Goal: Transaction & Acquisition: Book appointment/travel/reservation

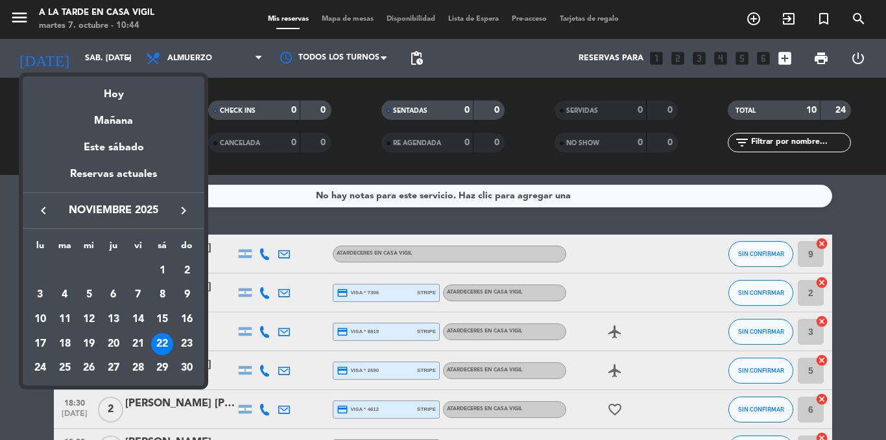
click at [42, 211] on icon "keyboard_arrow_left" at bounding box center [44, 211] width 16 height 16
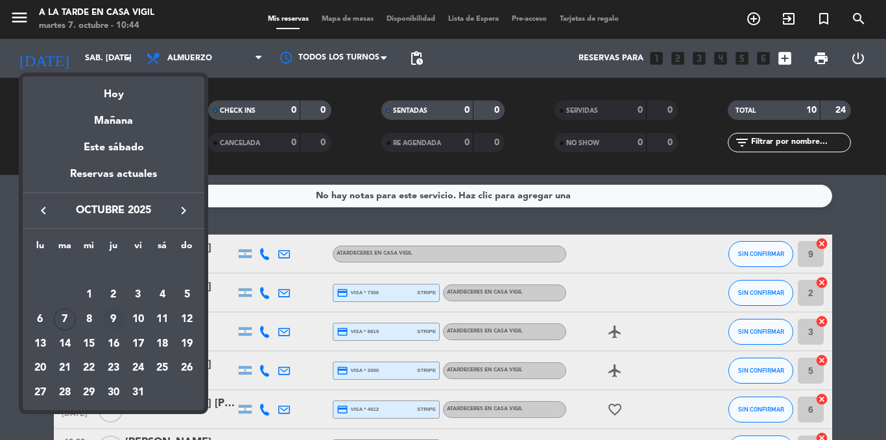
click at [112, 319] on div "9" at bounding box center [113, 320] width 22 height 22
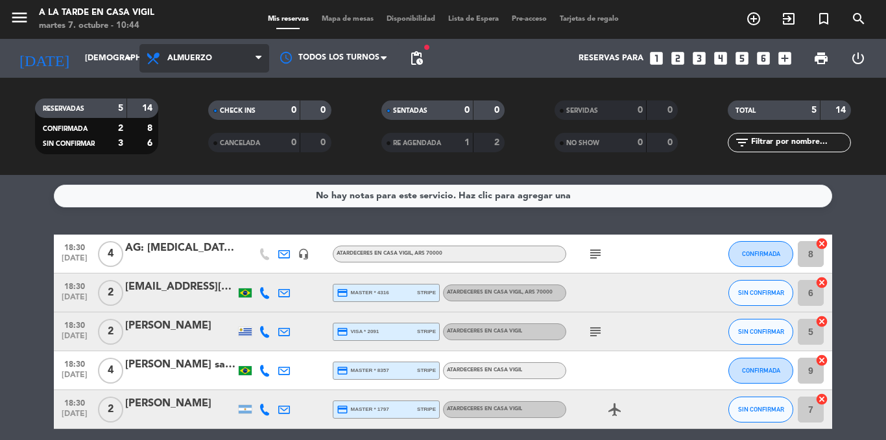
click at [192, 58] on span "Almuerzo" at bounding box center [189, 58] width 45 height 9
click at [16, 17] on icon "menu" at bounding box center [19, 17] width 19 height 19
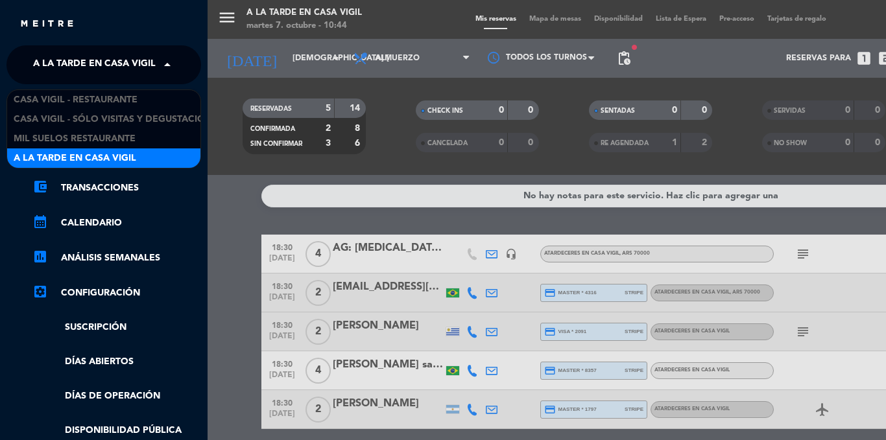
click at [89, 58] on span "A la tarde en Casa Vigil" at bounding box center [94, 64] width 123 height 27
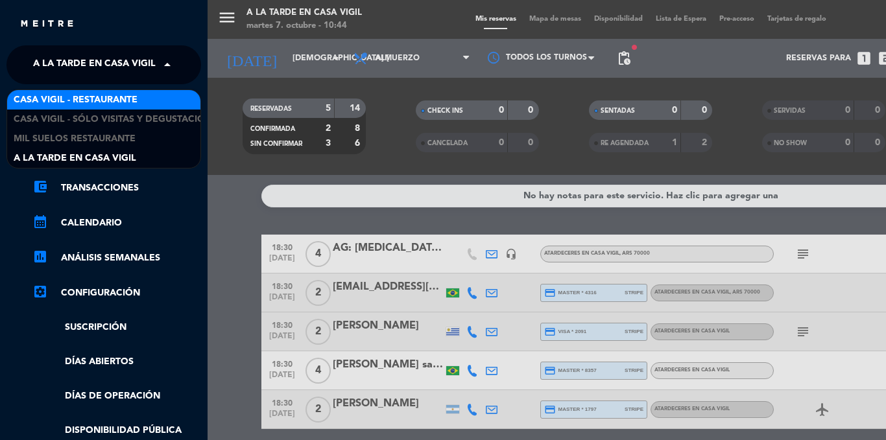
click at [81, 95] on span "Casa Vigil - Restaurante" at bounding box center [76, 100] width 124 height 15
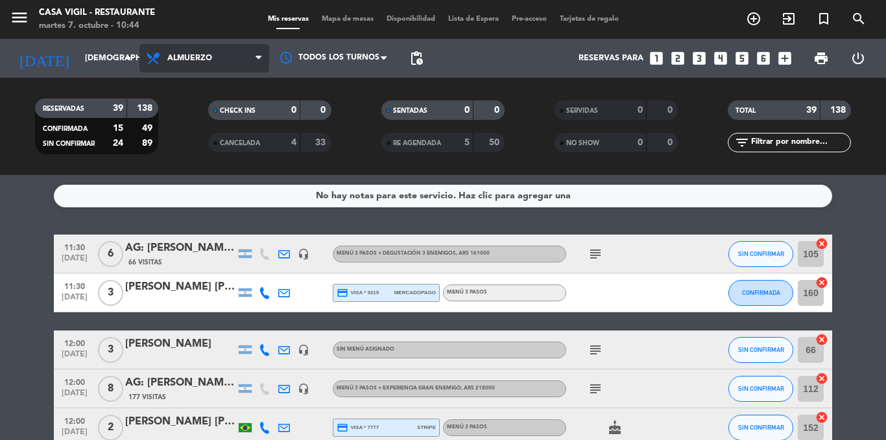
click at [207, 57] on span "Almuerzo" at bounding box center [189, 58] width 45 height 9
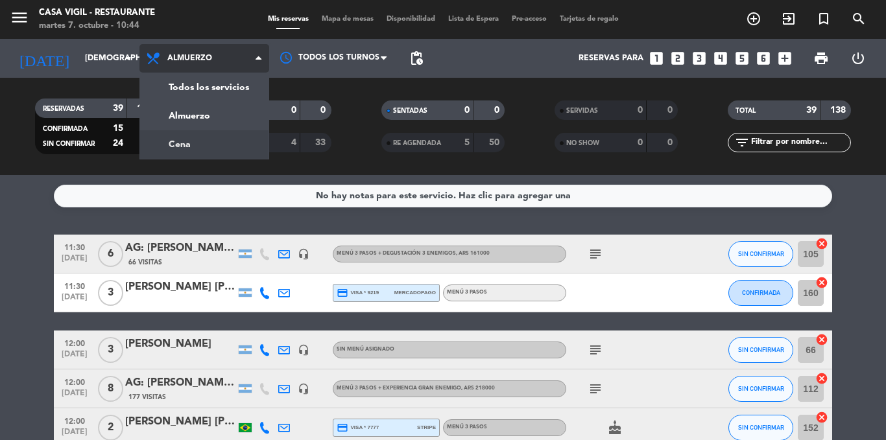
click at [187, 145] on div "menu Casa [PERSON_NAME] - Restaurante martes 7. octubre - 10:44 Mis reservas Ma…" at bounding box center [443, 87] width 886 height 175
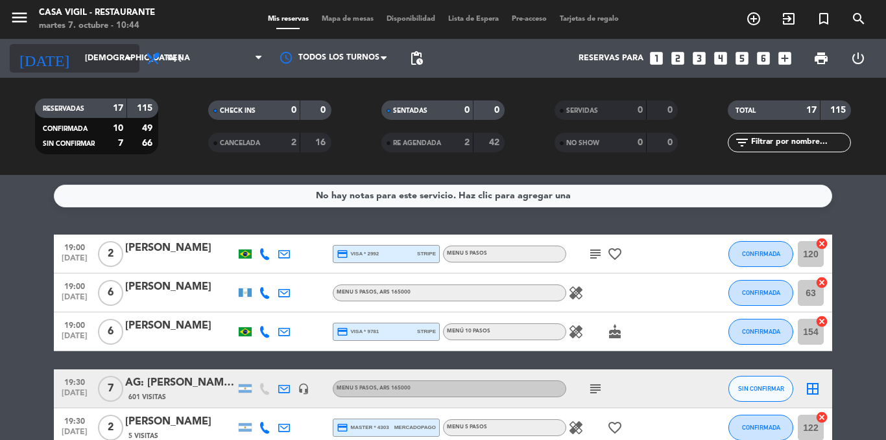
click at [78, 55] on input "[DEMOGRAPHIC_DATA] [DATE]" at bounding box center [133, 58] width 110 height 22
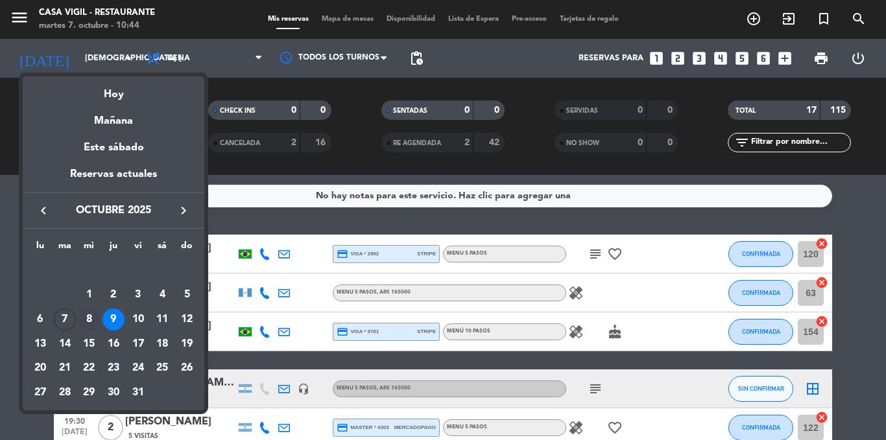
click at [88, 316] on div "8" at bounding box center [89, 320] width 22 height 22
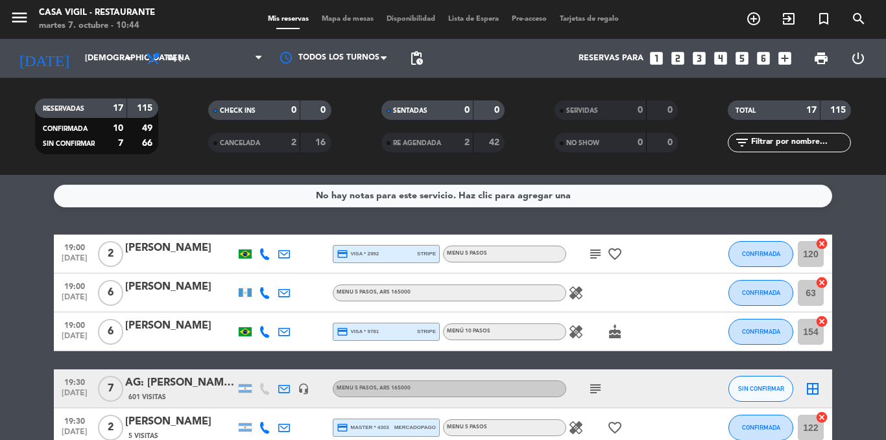
type input "mié. [DATE]"
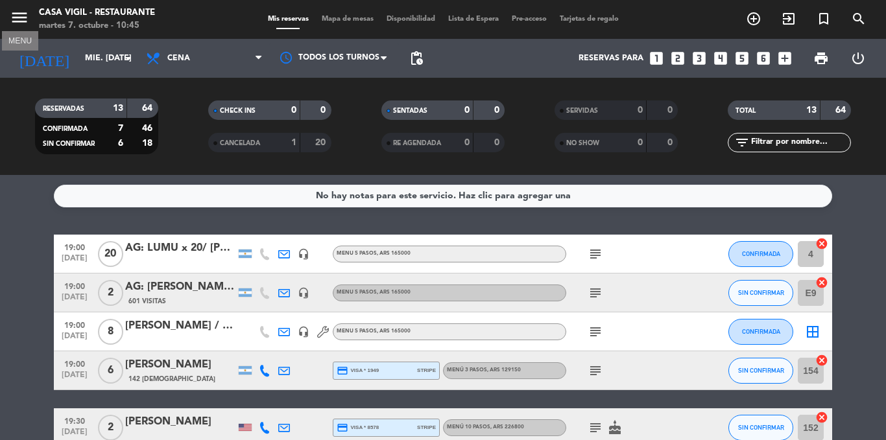
click at [21, 16] on icon "menu" at bounding box center [19, 17] width 19 height 19
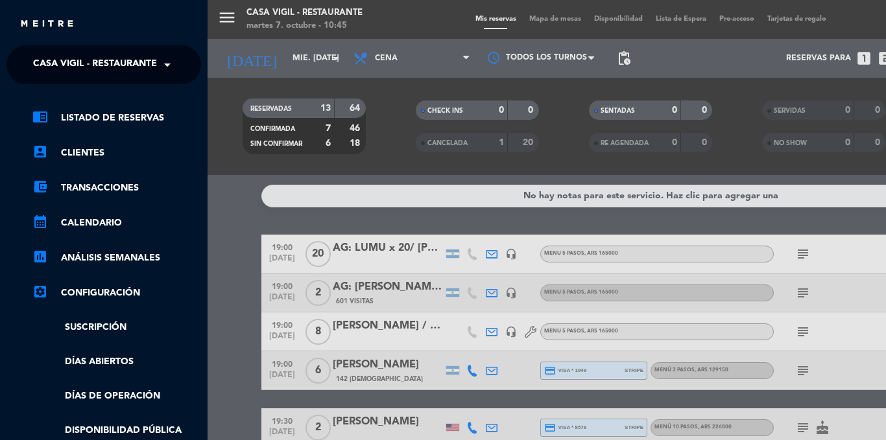
click at [67, 60] on span "Casa Vigil - Restaurante" at bounding box center [95, 64] width 124 height 27
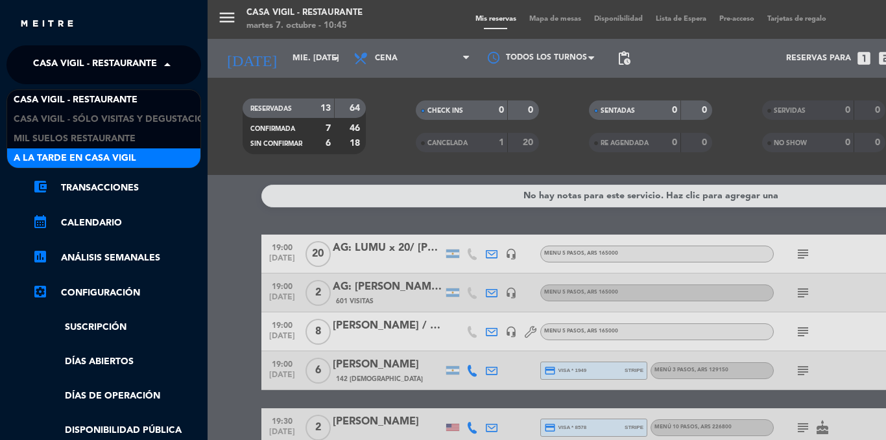
click at [84, 158] on span "A la tarde en Casa Vigil" at bounding box center [75, 158] width 123 height 15
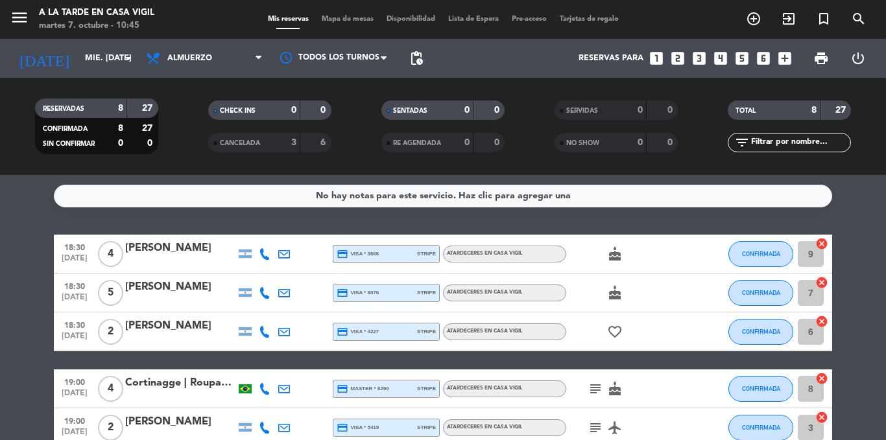
click at [675, 54] on icon "looks_two" at bounding box center [677, 58] width 17 height 17
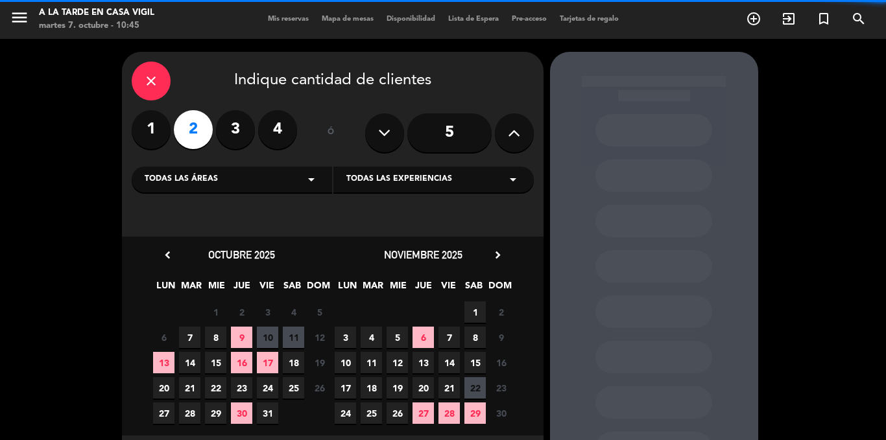
click at [217, 185] on div "Todas las áreas arrow_drop_down" at bounding box center [232, 180] width 200 height 26
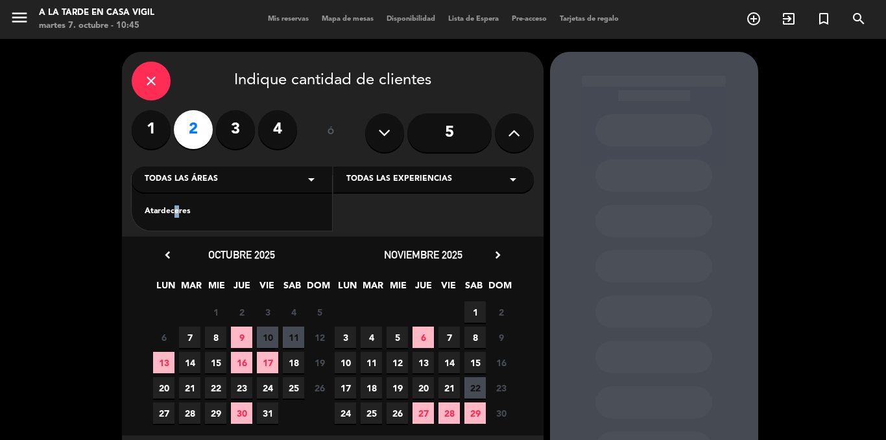
drag, startPoint x: 170, startPoint y: 209, endPoint x: 250, endPoint y: 186, distance: 82.3
click at [172, 209] on div "Atardeceres" at bounding box center [232, 211] width 174 height 13
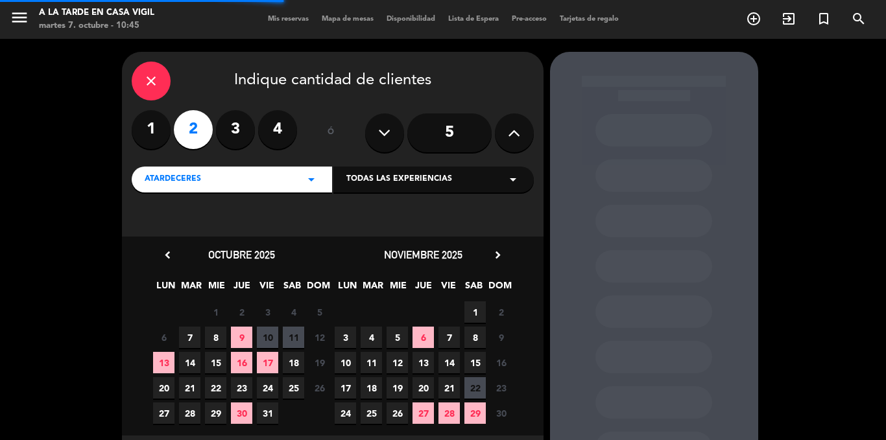
click at [386, 174] on span "Todas las experiencias" at bounding box center [399, 179] width 106 height 13
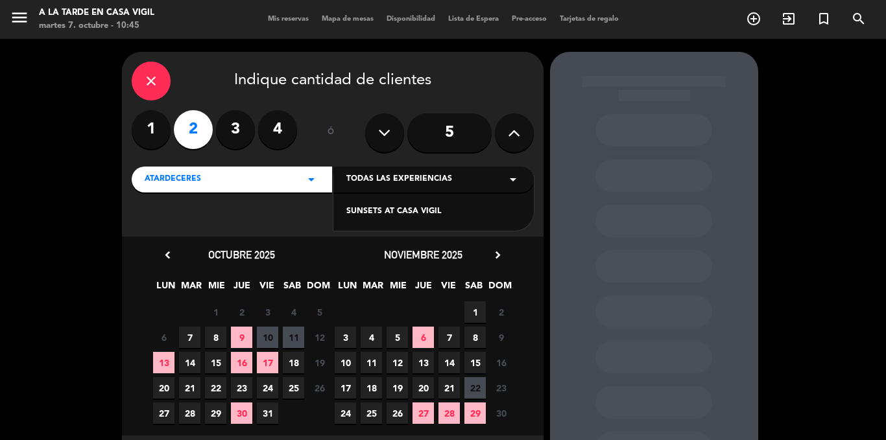
click at [383, 209] on div "SUNSETS AT CASA VIGIL" at bounding box center [433, 211] width 174 height 13
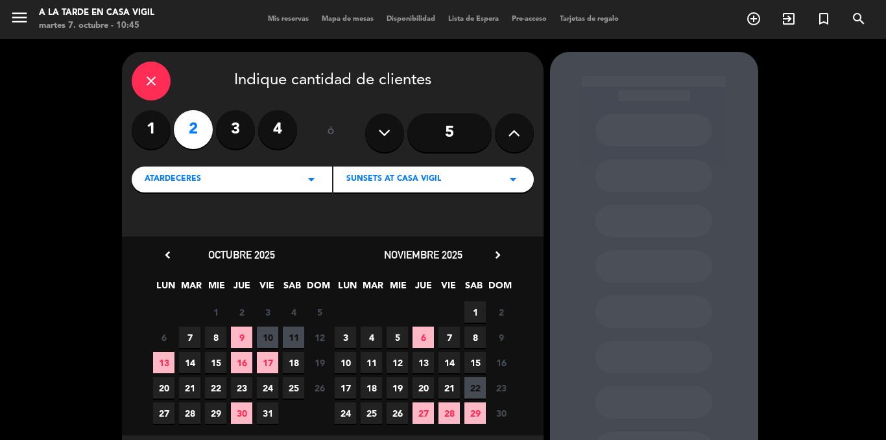
click at [215, 335] on span "8" at bounding box center [215, 337] width 21 height 21
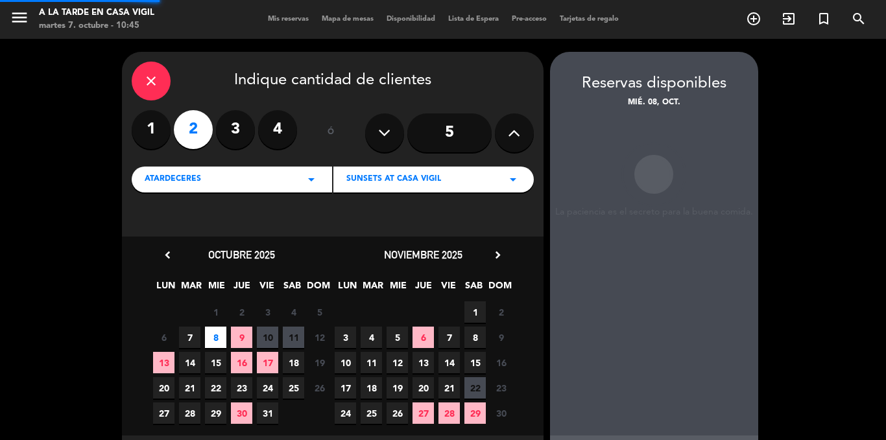
scroll to position [52, 0]
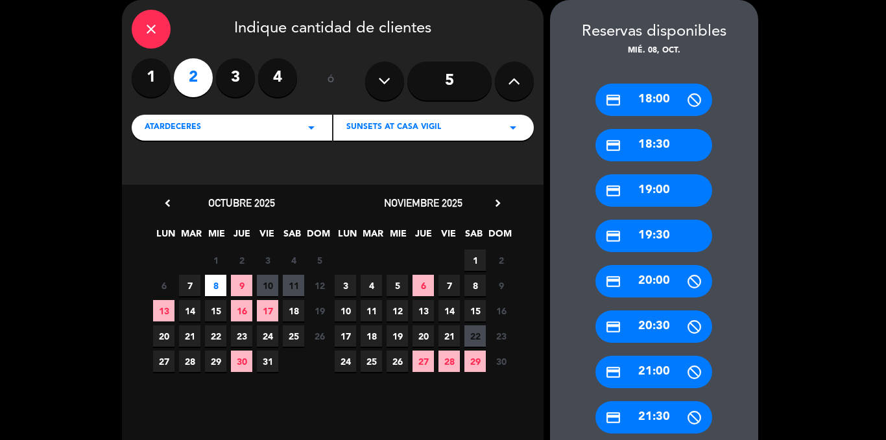
click at [650, 191] on div "credit_card 19:00" at bounding box center [653, 190] width 117 height 32
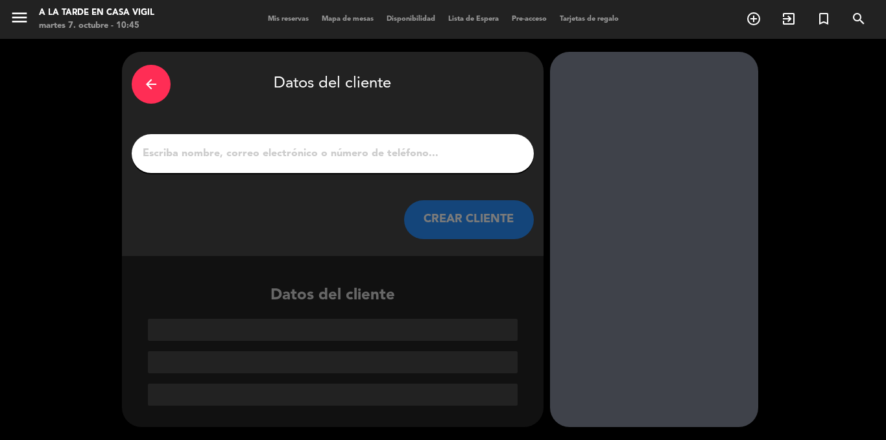
click at [483, 142] on div at bounding box center [333, 153] width 402 height 39
click at [395, 152] on input "1" at bounding box center [332, 154] width 382 height 18
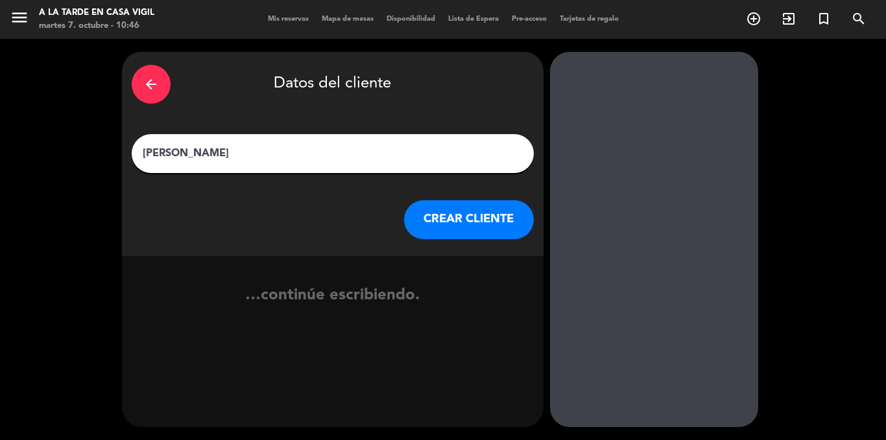
type input "[PERSON_NAME]"
click at [468, 218] on button "CREAR CLIENTE" at bounding box center [469, 219] width 130 height 39
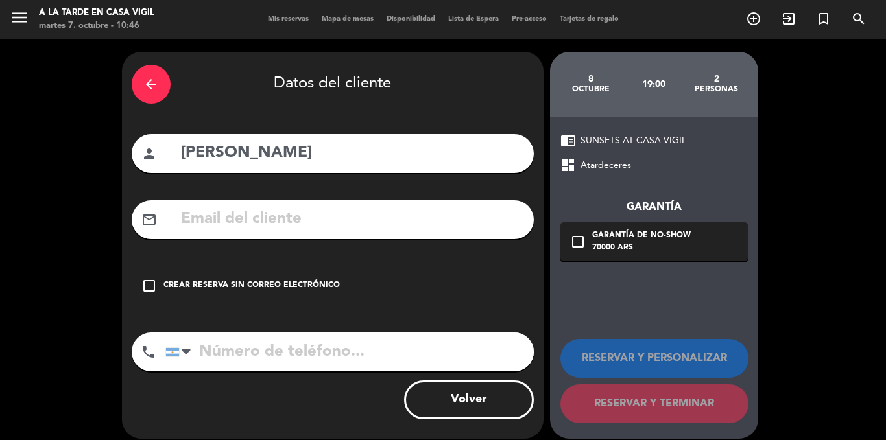
click at [253, 217] on input "text" at bounding box center [352, 219] width 344 height 27
type input "pachisauan"
click at [368, 156] on input "[PERSON_NAME]" at bounding box center [352, 153] width 344 height 27
type input "[PERSON_NAME]"
click at [287, 232] on input "pachisauan" at bounding box center [352, 219] width 344 height 27
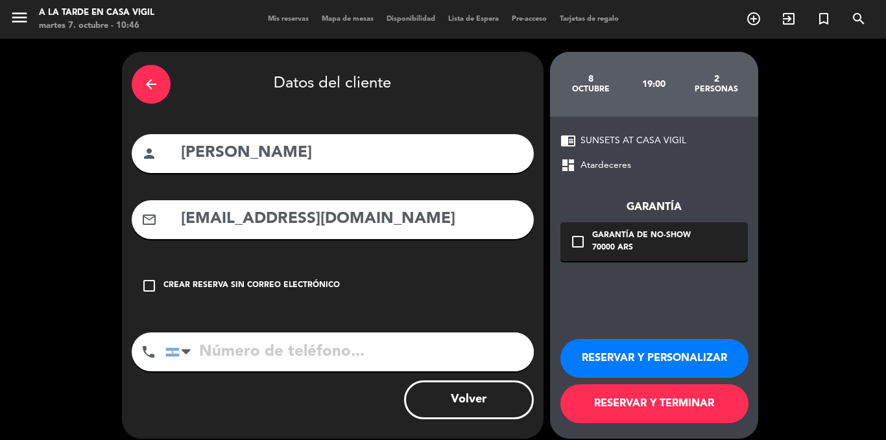
type input "[EMAIL_ADDRESS][DOMAIN_NAME]"
click at [277, 349] on input "tel" at bounding box center [349, 352] width 368 height 39
type input "[PHONE_NUMBER]"
click at [659, 353] on button "RESERVAR Y PERSONALIZAR" at bounding box center [654, 358] width 188 height 39
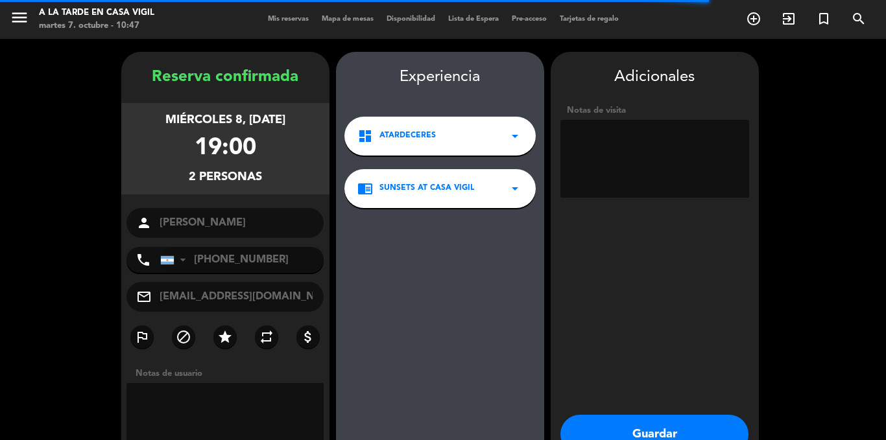
scroll to position [52, 0]
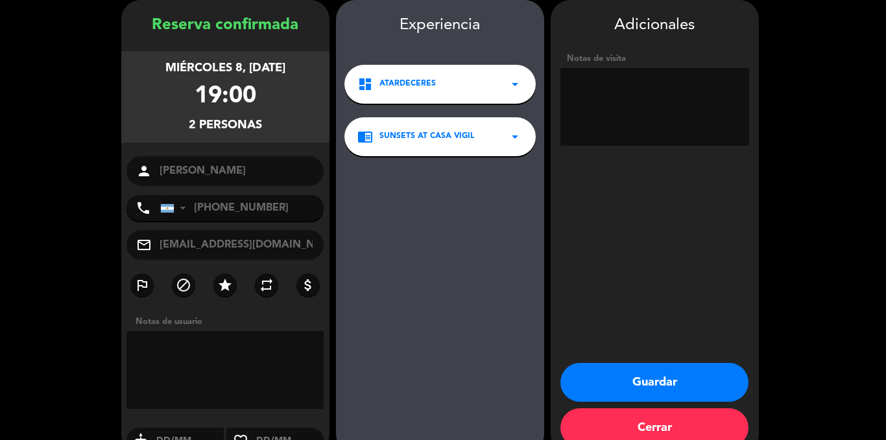
click at [225, 351] on textarea at bounding box center [225, 370] width 198 height 78
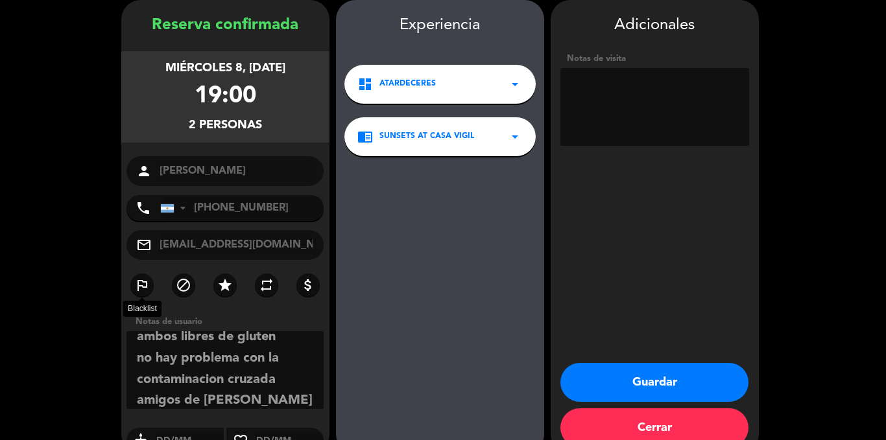
scroll to position [30, 0]
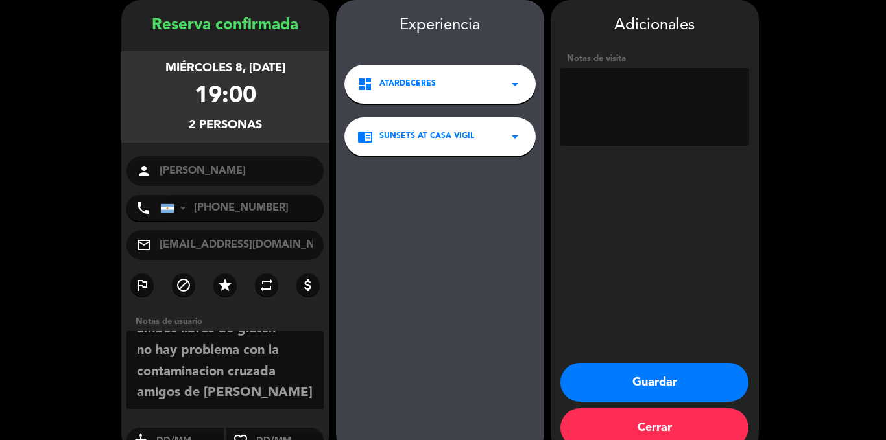
drag, startPoint x: 260, startPoint y: 390, endPoint x: 248, endPoint y: 395, distance: 13.4
click at [248, 395] on textarea at bounding box center [225, 370] width 198 height 78
click at [249, 395] on textarea at bounding box center [225, 370] width 198 height 78
drag, startPoint x: 134, startPoint y: 349, endPoint x: 257, endPoint y: 406, distance: 136.3
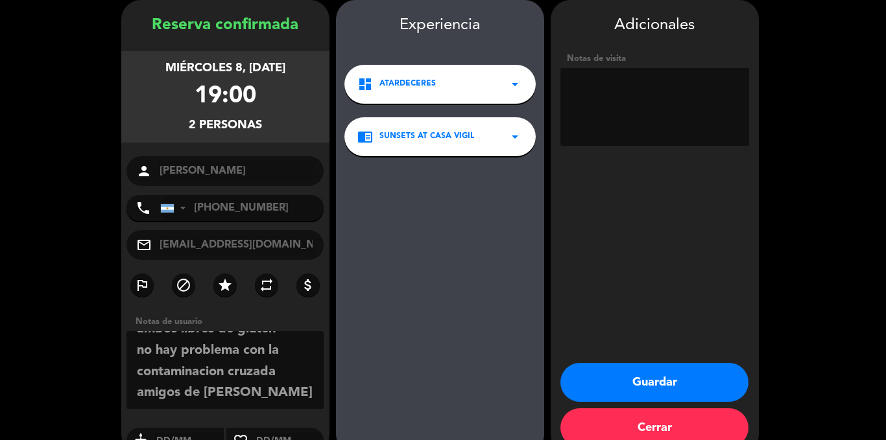
click at [257, 406] on textarea at bounding box center [225, 370] width 198 height 78
type textarea "ambos libres de gluten no hay problema con la contaminacion cruzada amigos de […"
click at [633, 113] on textarea at bounding box center [654, 107] width 189 height 78
paste textarea "ambos libres de gluten no hay problema con la contaminacion cruzada amigos de […"
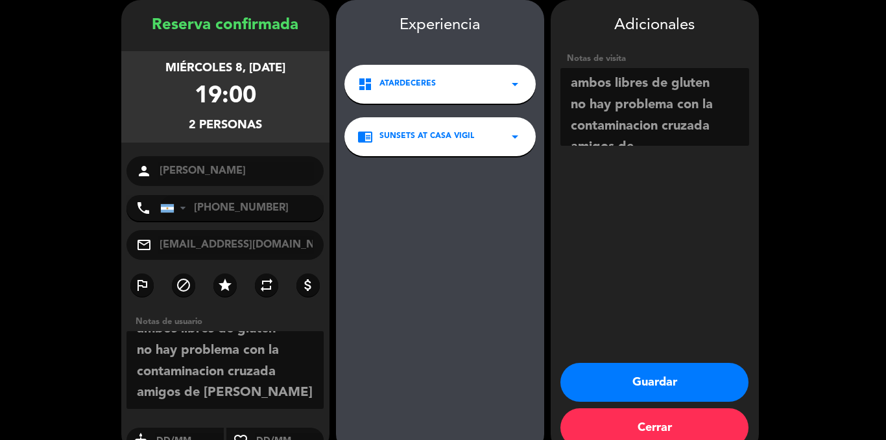
scroll to position [30, 0]
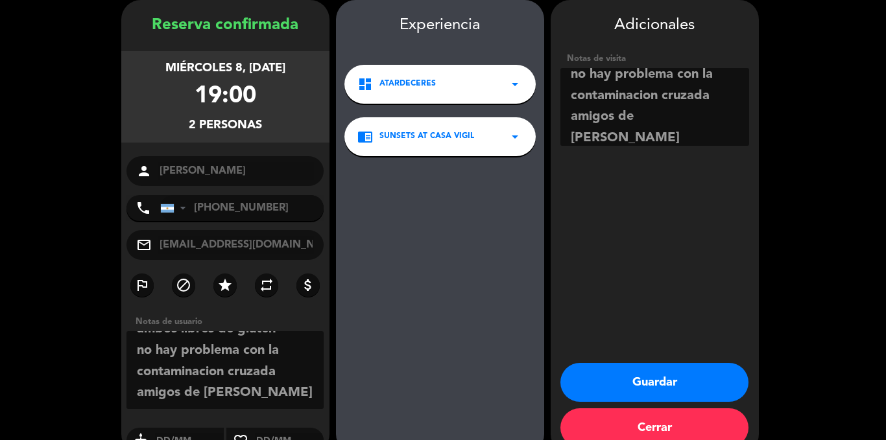
type textarea "ambos libres de gluten no hay problema con la contaminacion cruzada amigos de […"
click at [655, 383] on button "Guardar" at bounding box center [654, 382] width 188 height 39
